Goal: Task Accomplishment & Management: Manage account settings

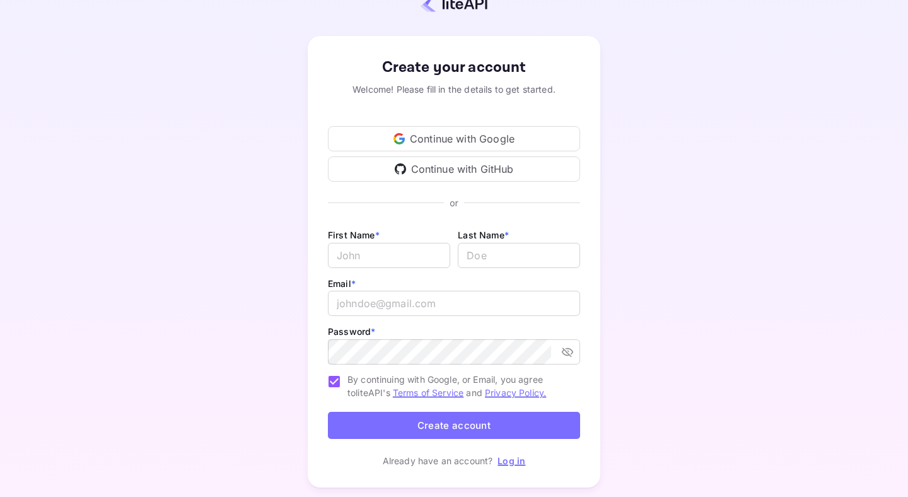
scroll to position [66, 0]
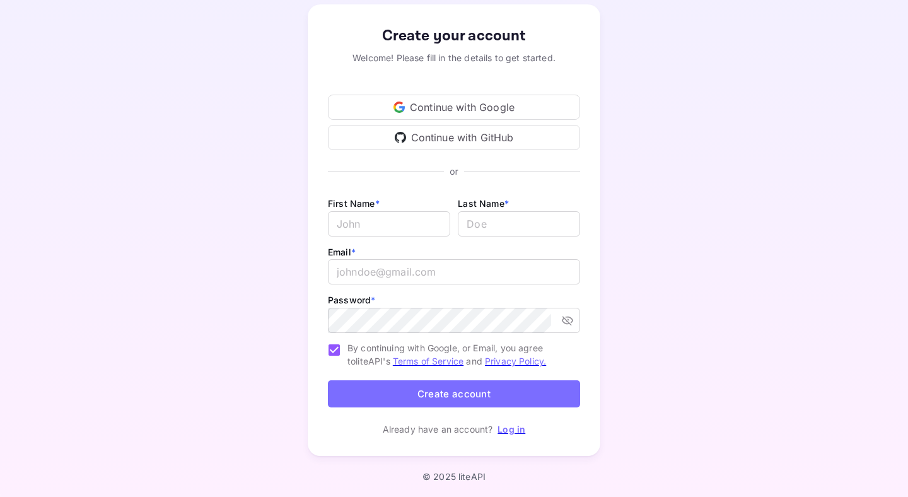
type input "[EMAIL_ADDRESS][DOMAIN_NAME]"
click at [514, 429] on link "Log in" at bounding box center [511, 429] width 28 height 11
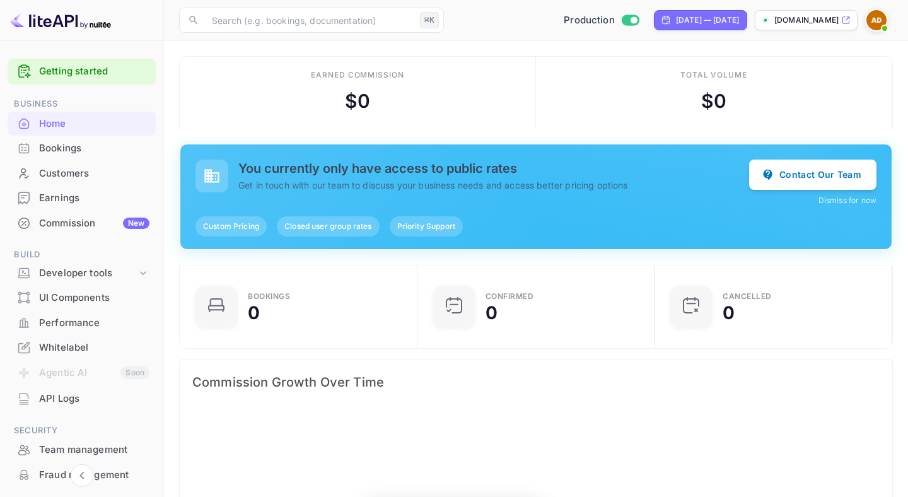
scroll to position [205, 230]
click at [57, 347] on div "Whitelabel" at bounding box center [94, 347] width 110 height 14
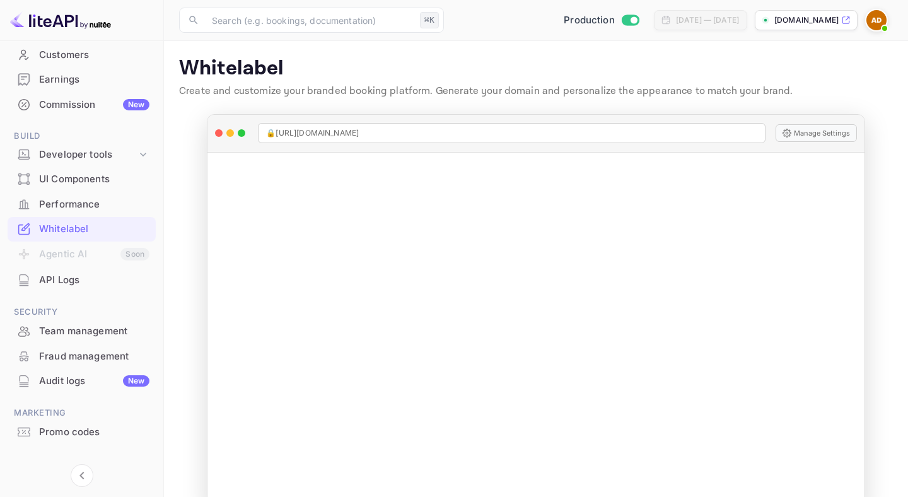
scroll to position [136, 0]
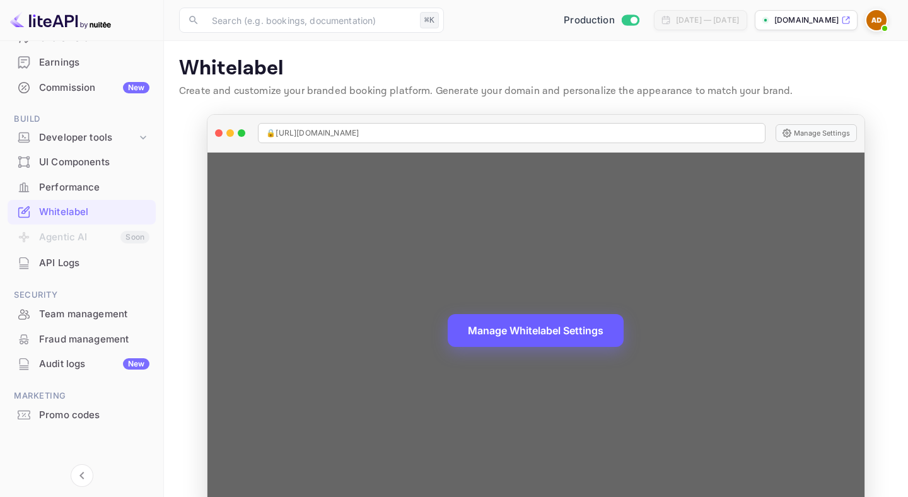
click at [492, 334] on button "Manage Whitelabel Settings" at bounding box center [536, 330] width 176 height 33
